Goal: Information Seeking & Learning: Learn about a topic

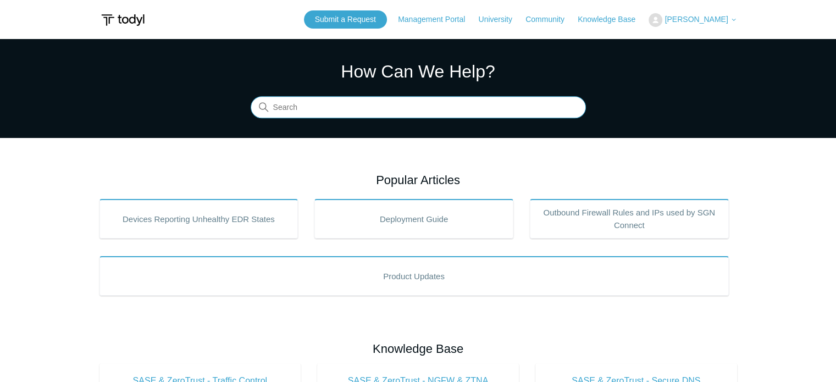
click at [357, 105] on input "Search" at bounding box center [418, 108] width 335 height 22
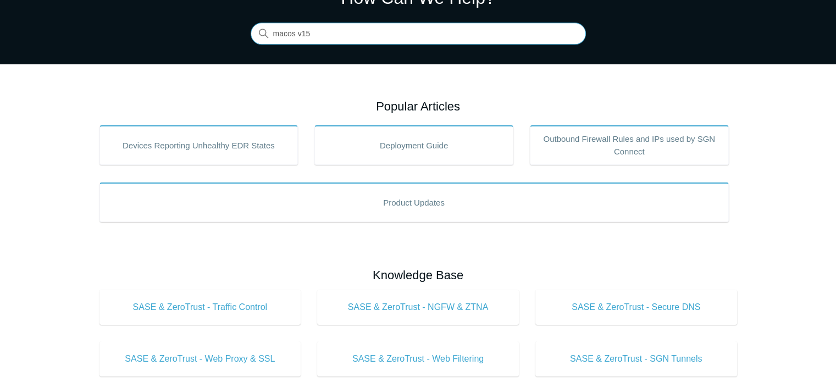
scroll to position [55, 0]
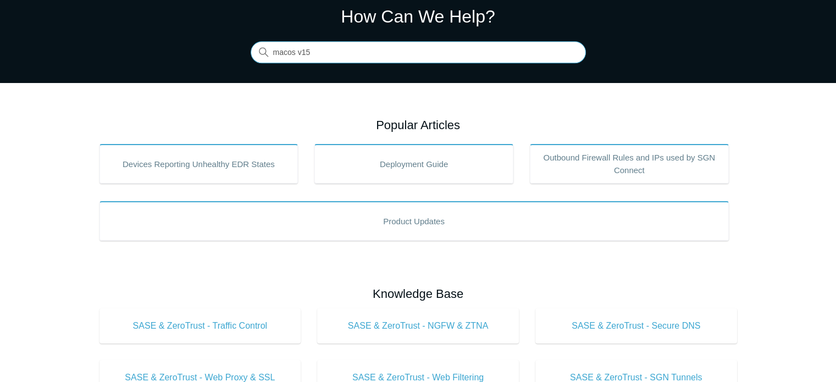
click at [338, 54] on input "macos v15" at bounding box center [418, 53] width 335 height 22
click at [332, 47] on input "macos v15" at bounding box center [418, 53] width 335 height 22
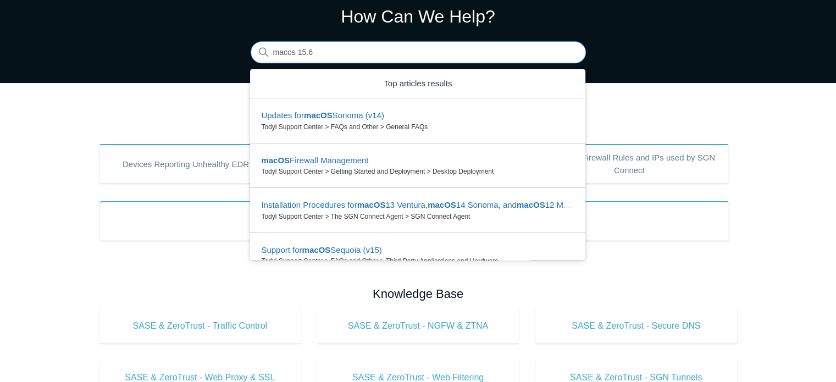
type input "macos 15.6"
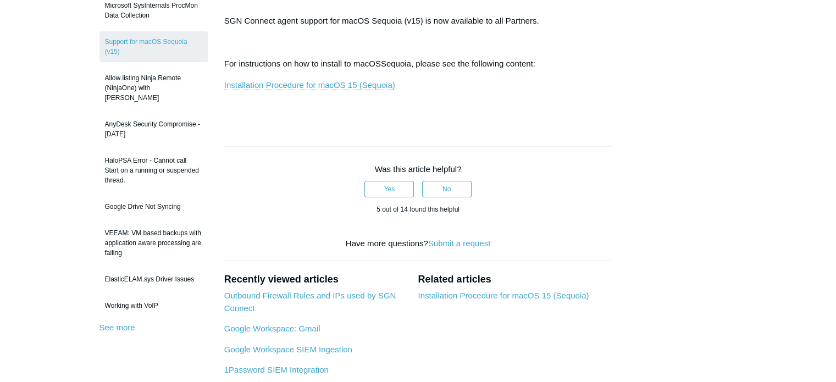
scroll to position [165, 0]
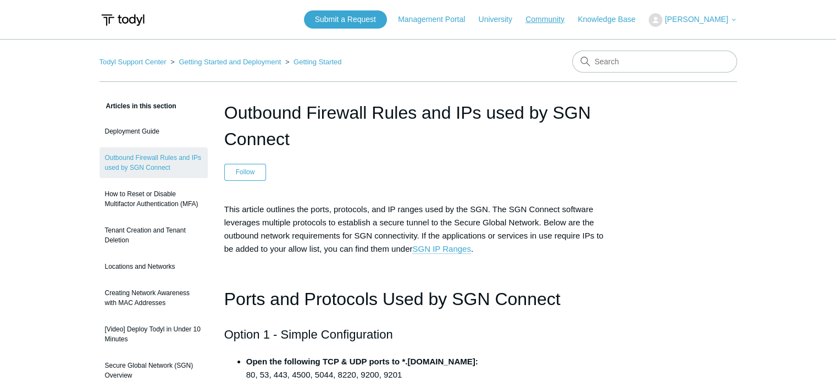
scroll to position [1303, 0]
